Goal: Task Accomplishment & Management: Manage account settings

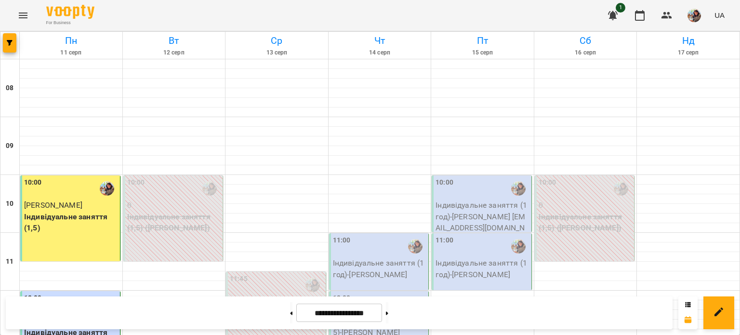
scroll to position [422, 0]
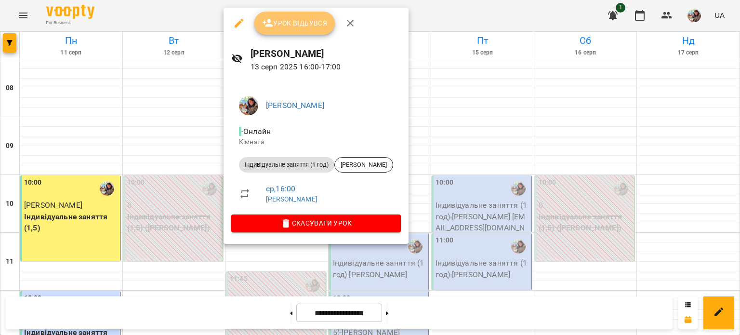
click at [289, 24] on span "Урок відбувся" at bounding box center [295, 23] width 66 height 12
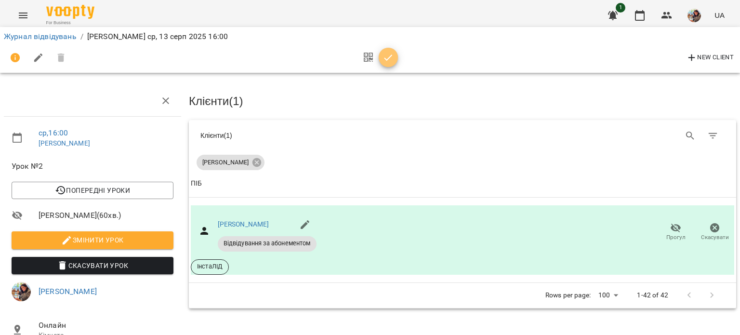
click at [387, 57] on icon "button" at bounding box center [389, 58] width 12 height 12
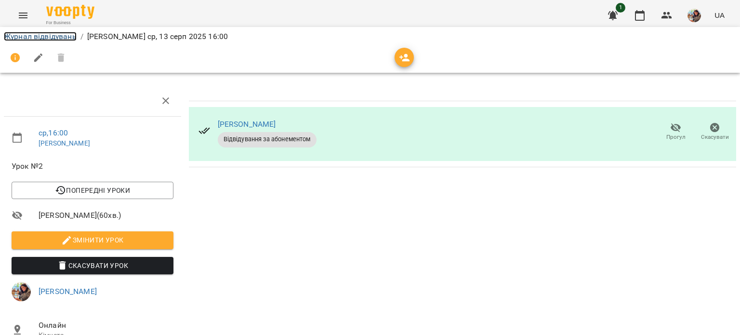
click at [36, 37] on link "Журнал відвідувань" at bounding box center [40, 36] width 73 height 9
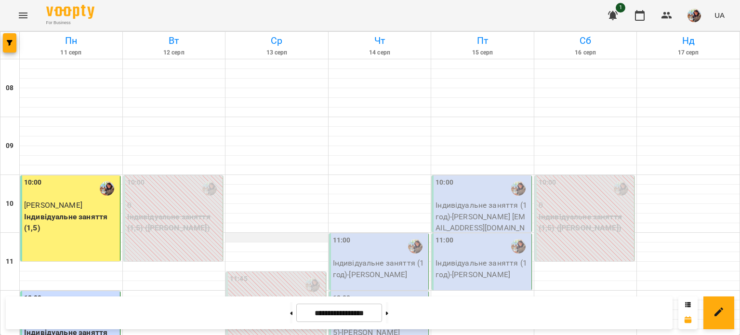
scroll to position [428, 0]
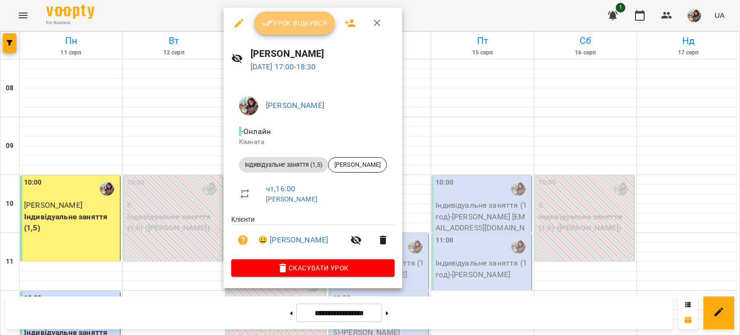
click at [301, 22] on span "Урок відбувся" at bounding box center [295, 23] width 66 height 12
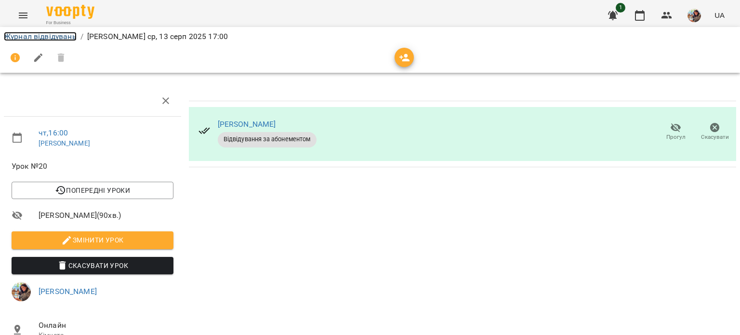
click at [53, 35] on link "Журнал відвідувань" at bounding box center [40, 36] width 73 height 9
